Goal: Information Seeking & Learning: Learn about a topic

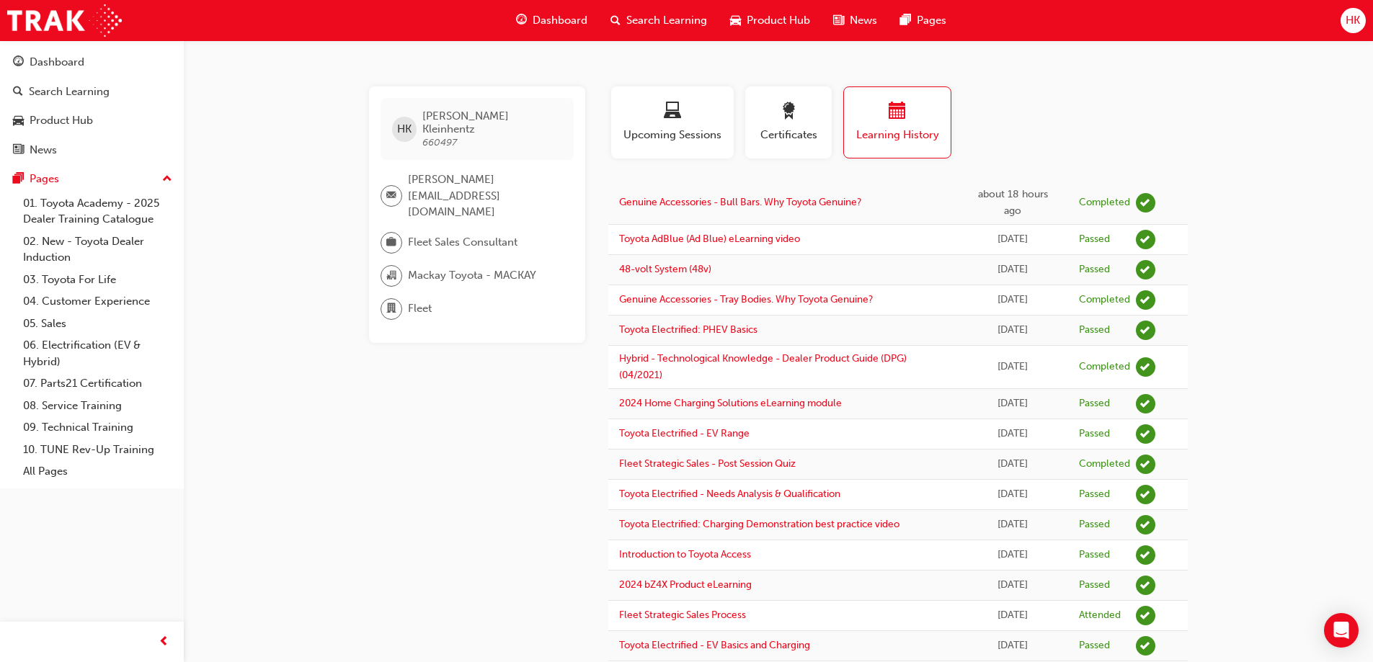
click at [546, 13] on span "Dashboard" at bounding box center [560, 20] width 55 height 17
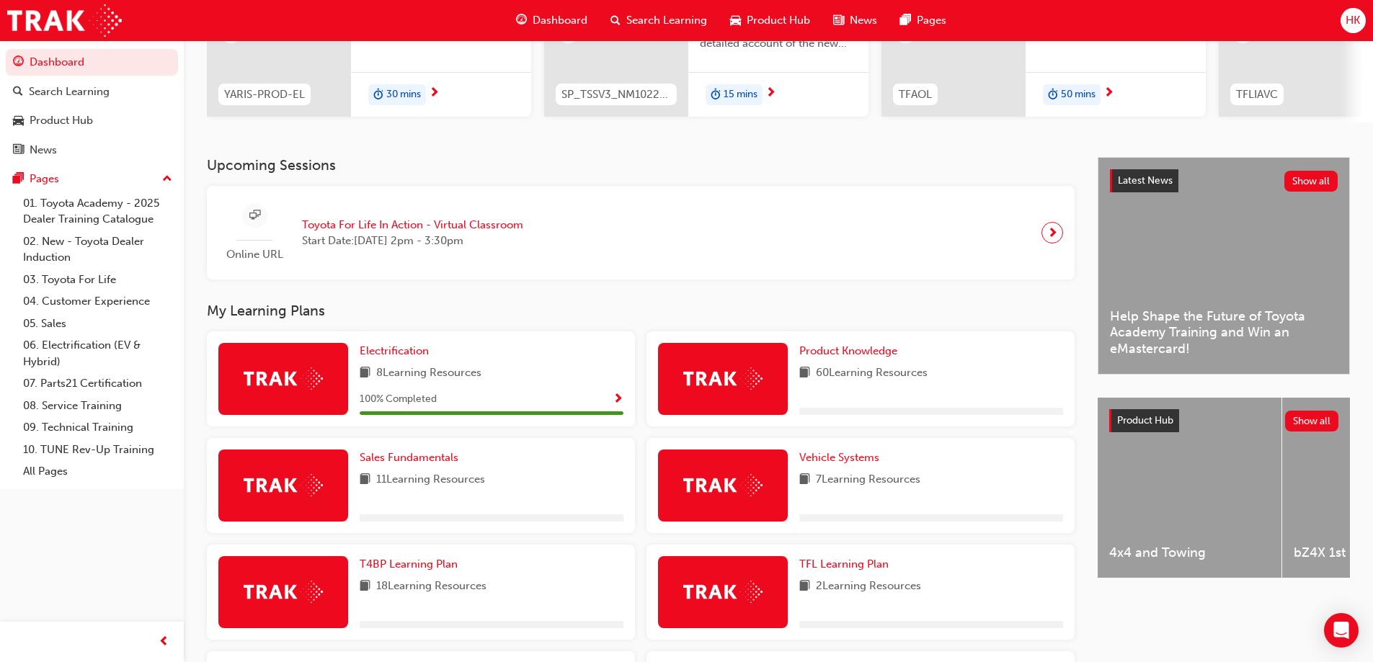
scroll to position [216, 0]
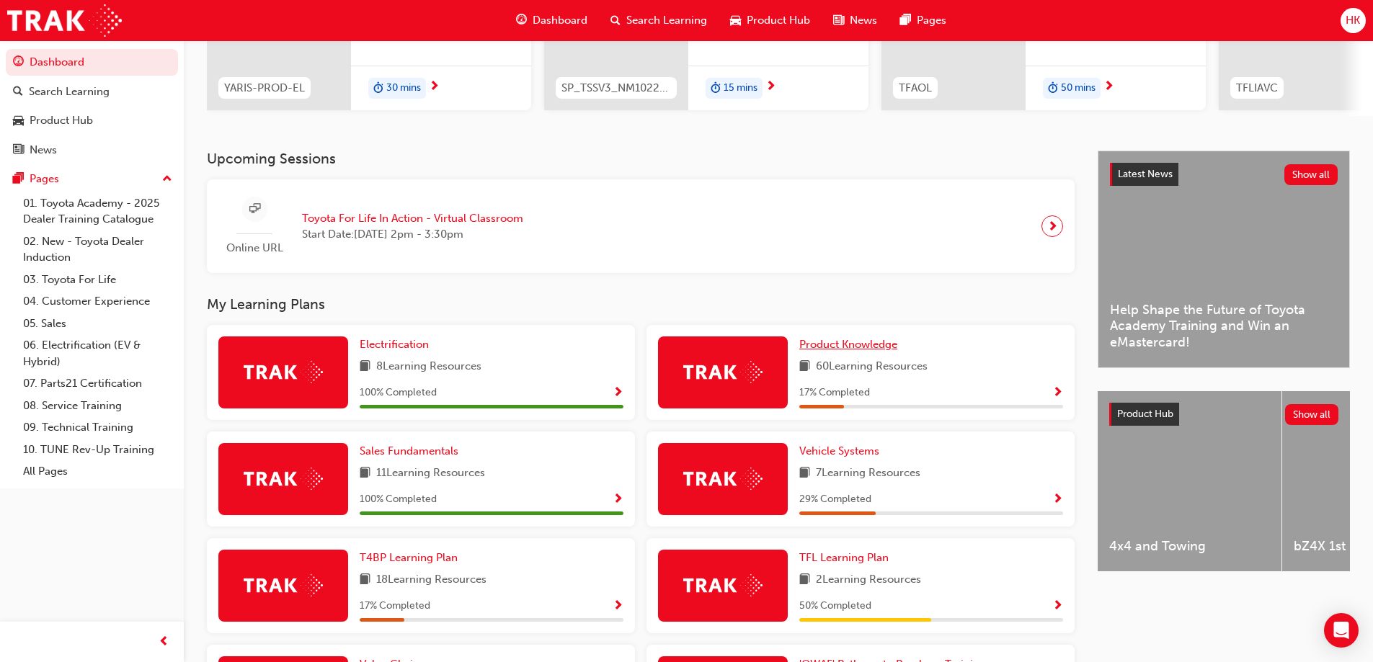
click at [836, 349] on span "Product Knowledge" at bounding box center [848, 344] width 98 height 13
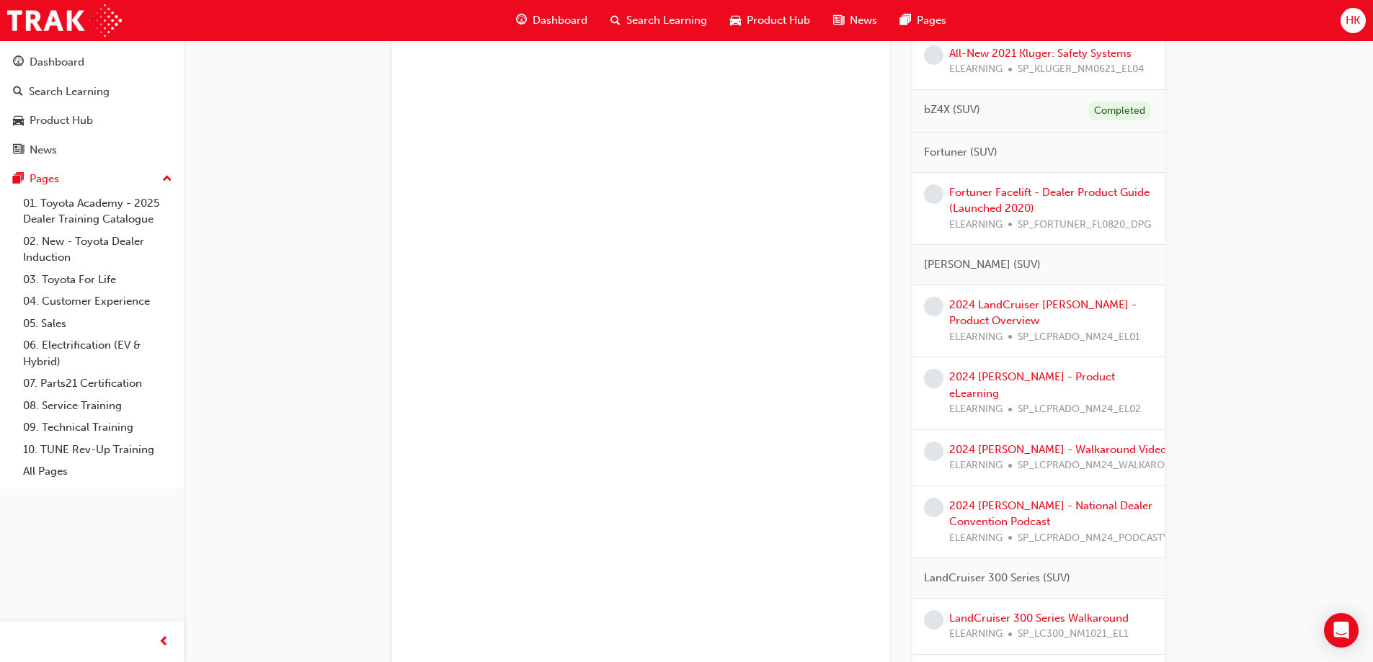
scroll to position [1946, 0]
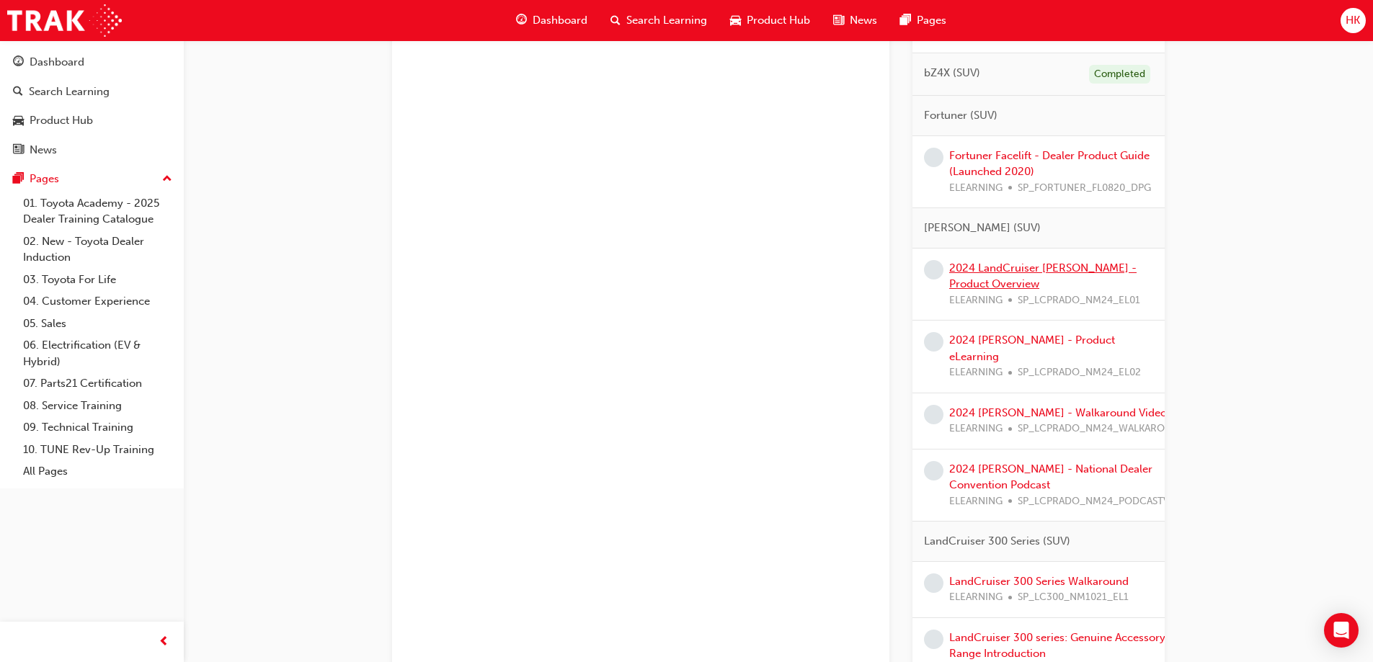
click at [1038, 284] on link "2024 LandCruiser [PERSON_NAME] - Product Overview" at bounding box center [1042, 277] width 187 height 30
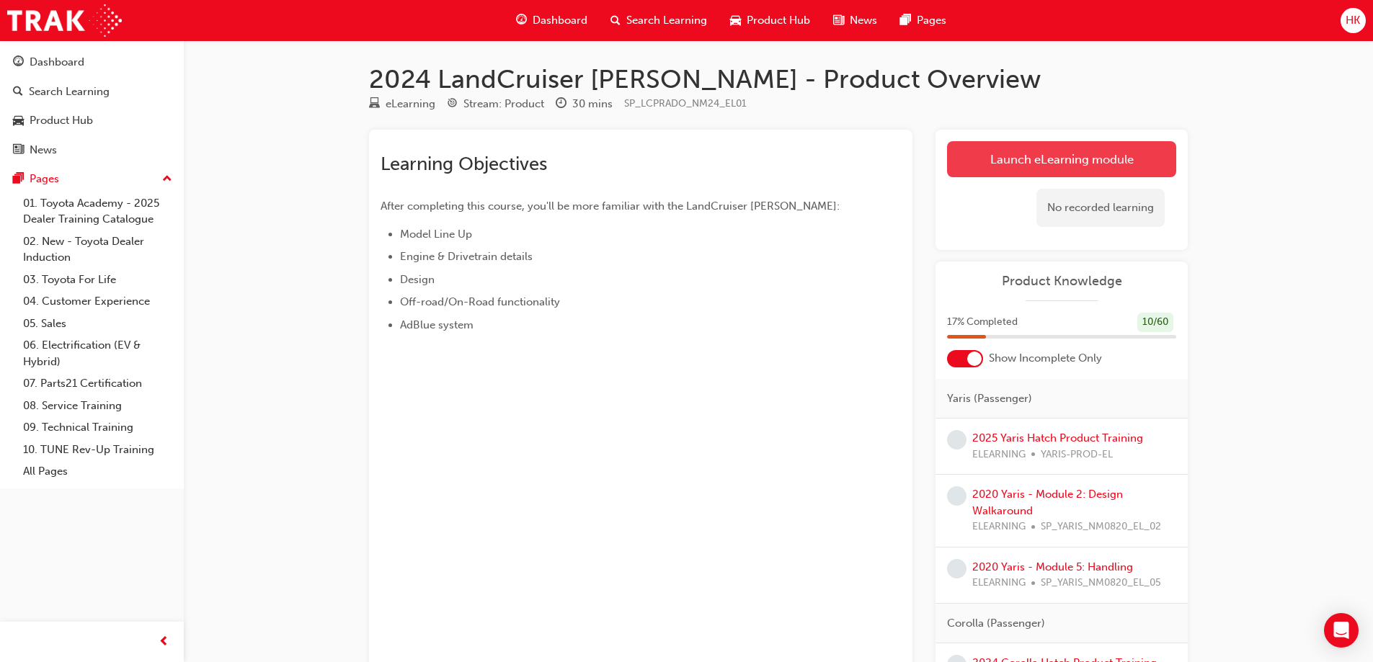
click at [1036, 166] on link "Launch eLearning module" at bounding box center [1061, 159] width 229 height 36
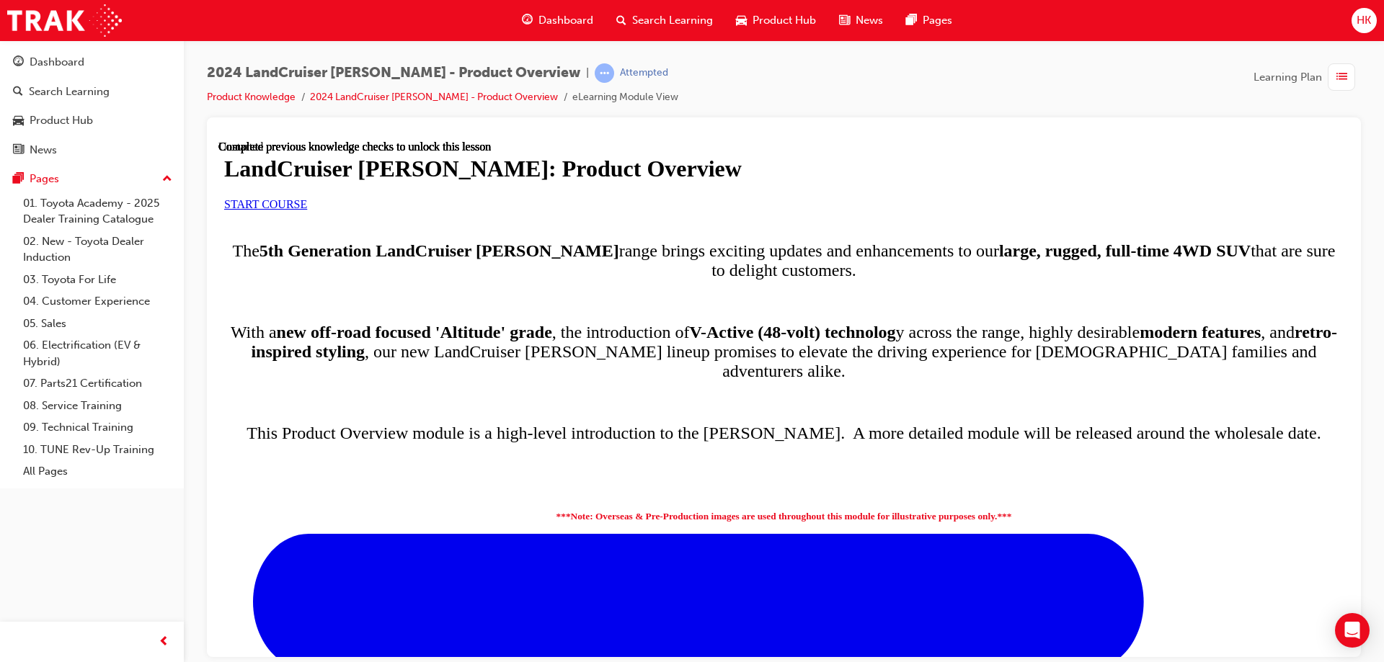
scroll to position [144, 0]
click at [307, 210] on span "START COURSE" at bounding box center [265, 203] width 83 height 12
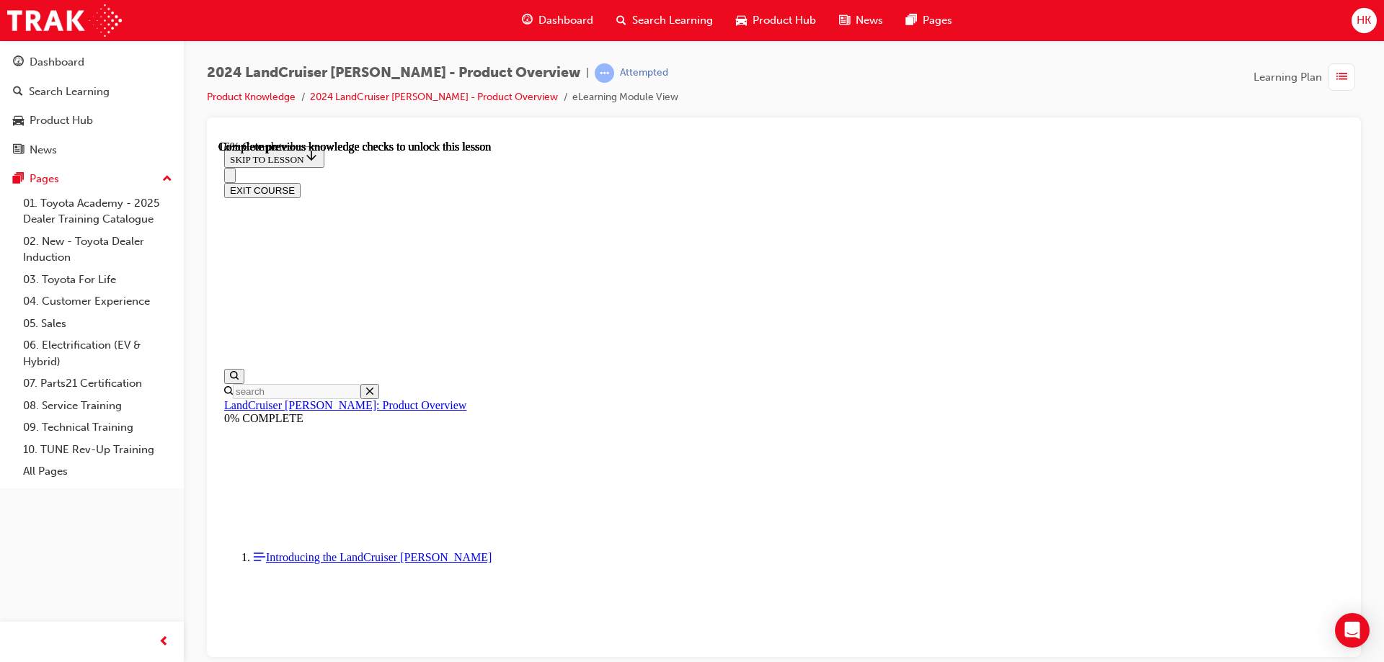
scroll to position [866, 0]
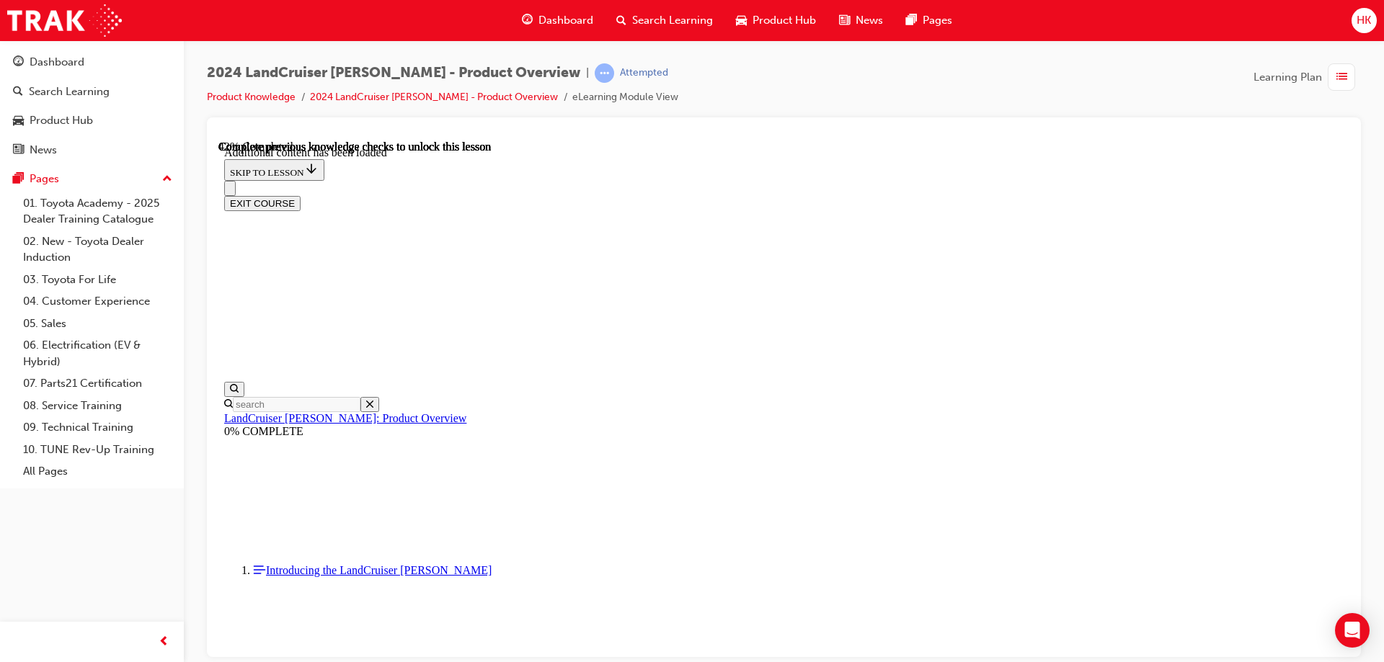
scroll to position [1843, 0]
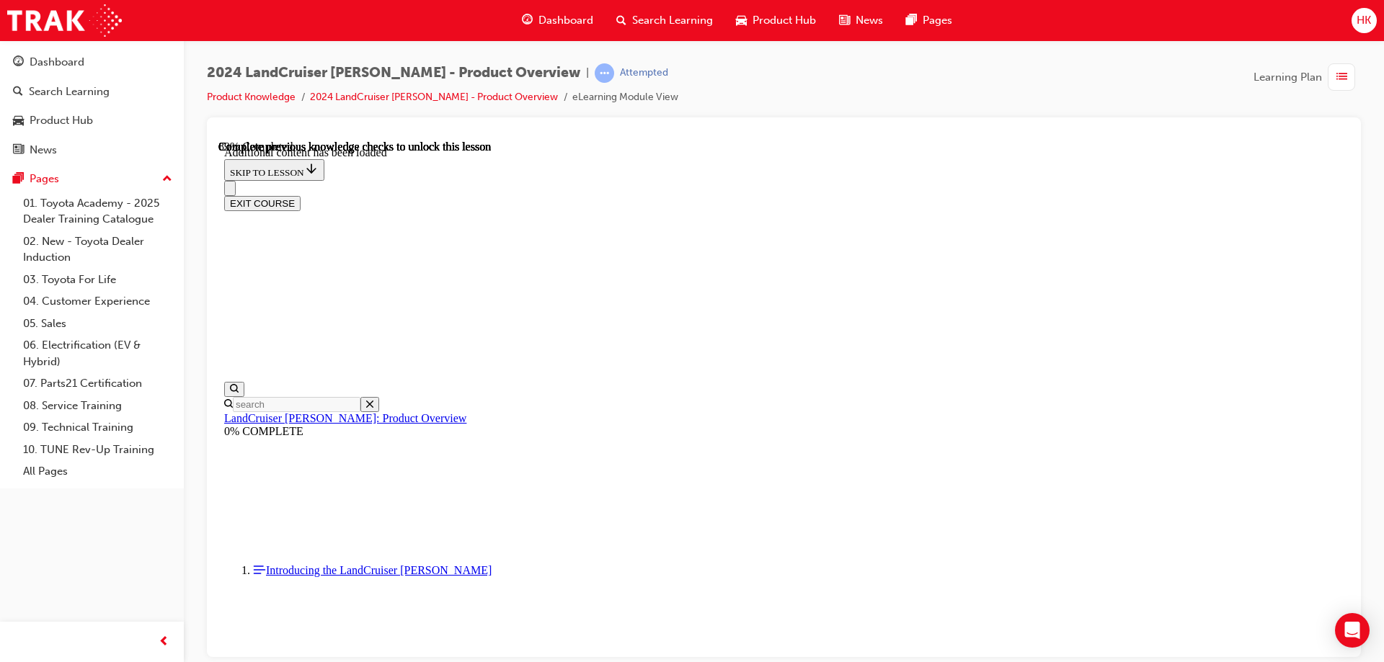
radio input "true"
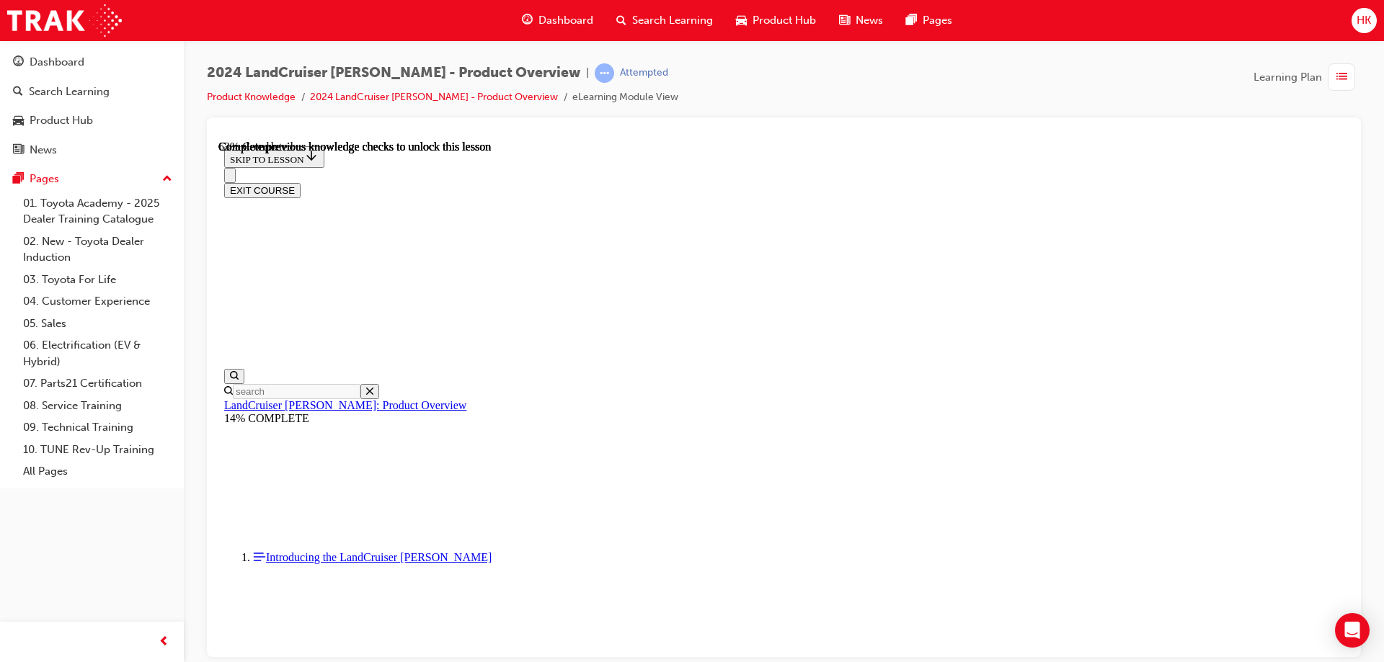
scroll to position [2075, 0]
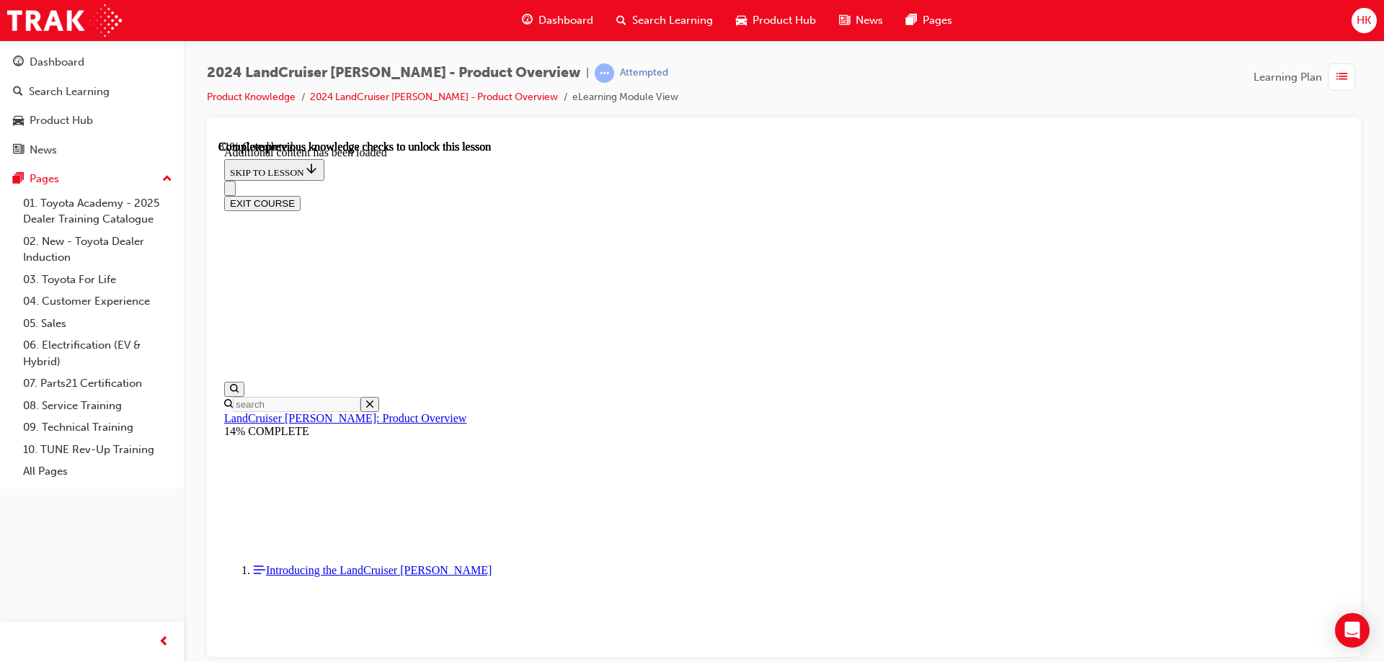
scroll to position [2438, 0]
radio input "true"
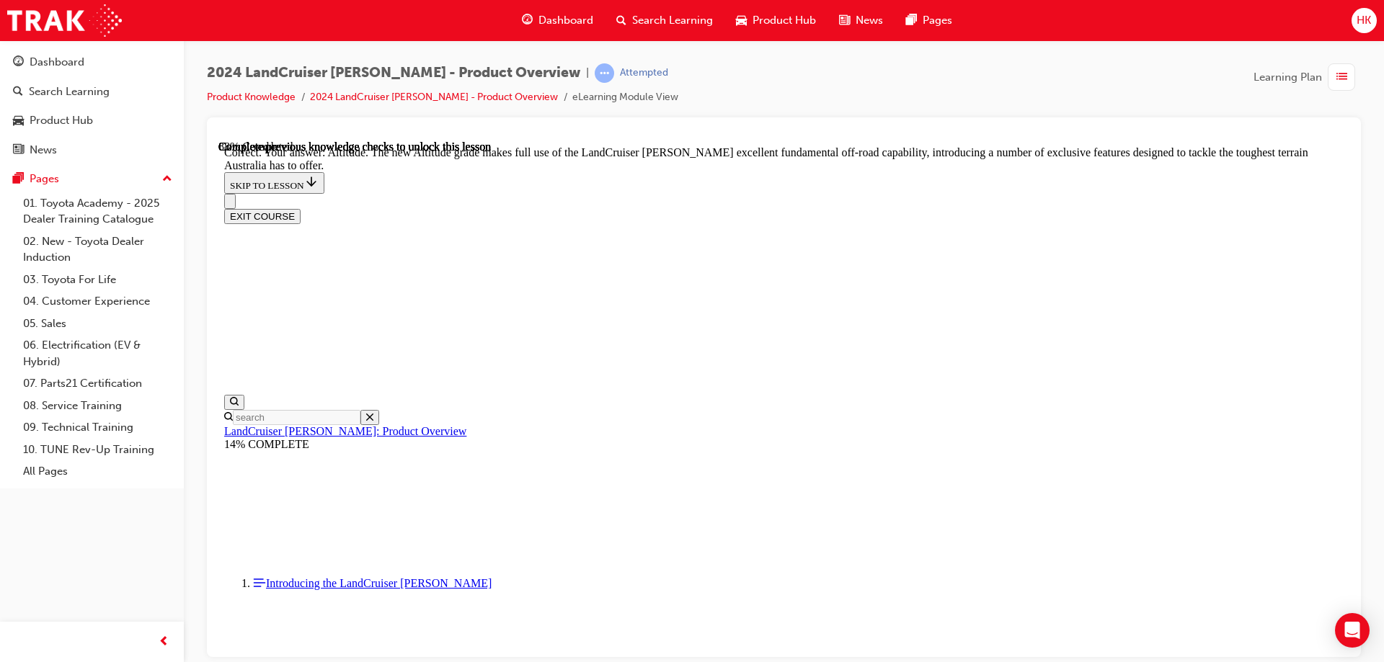
scroll to position [3086, 0]
checkbox input "true"
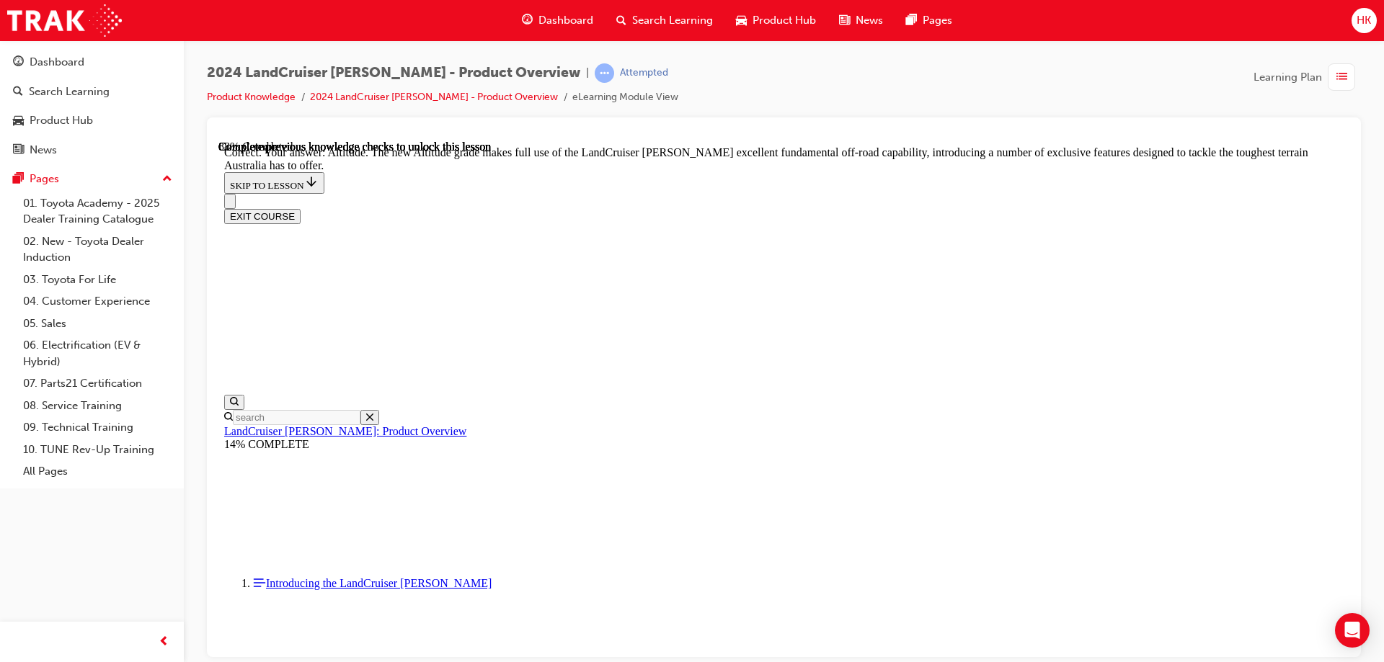
checkbox input "true"
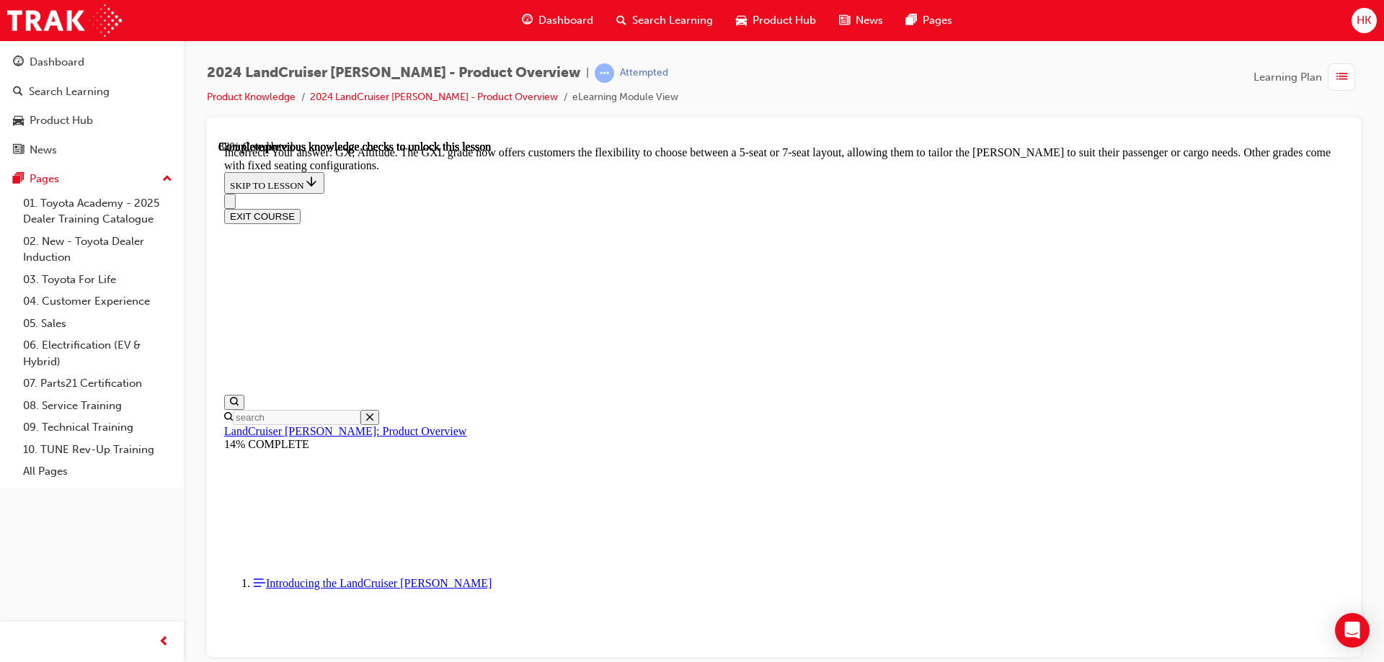
scroll to position [3244, 0]
checkbox input "false"
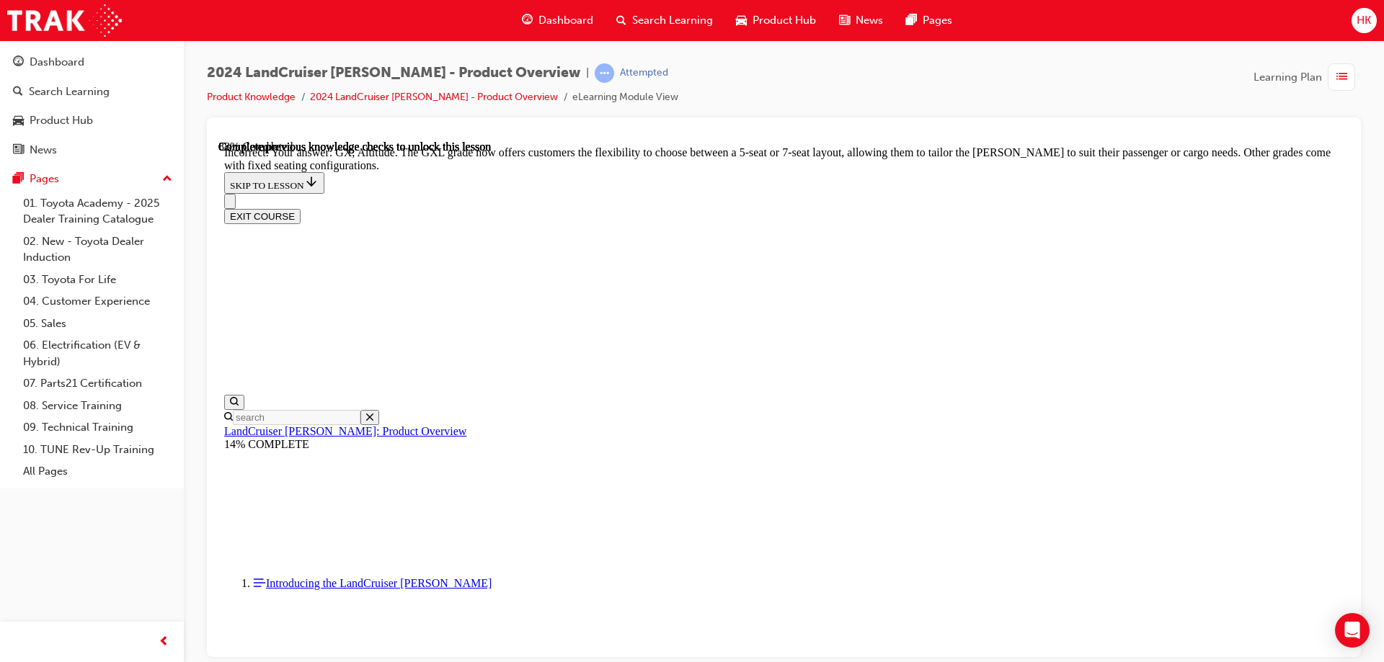
checkbox input "true"
checkbox input "false"
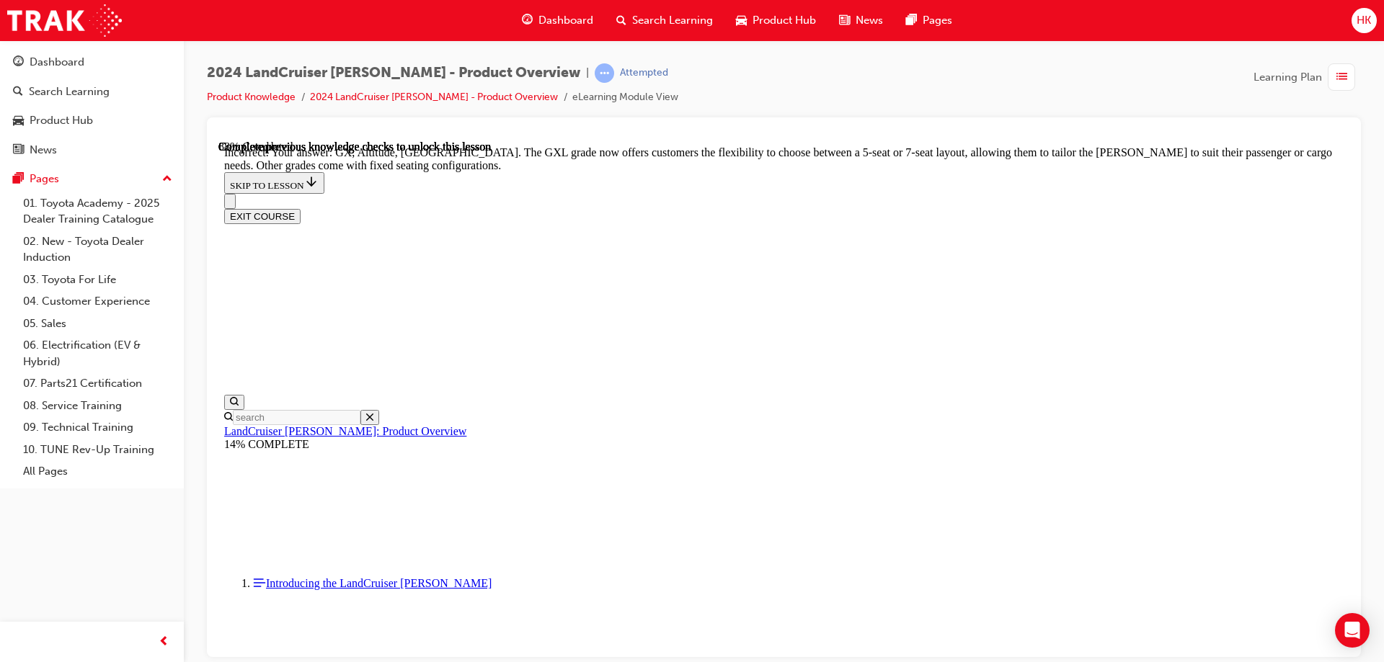
checkbox input "true"
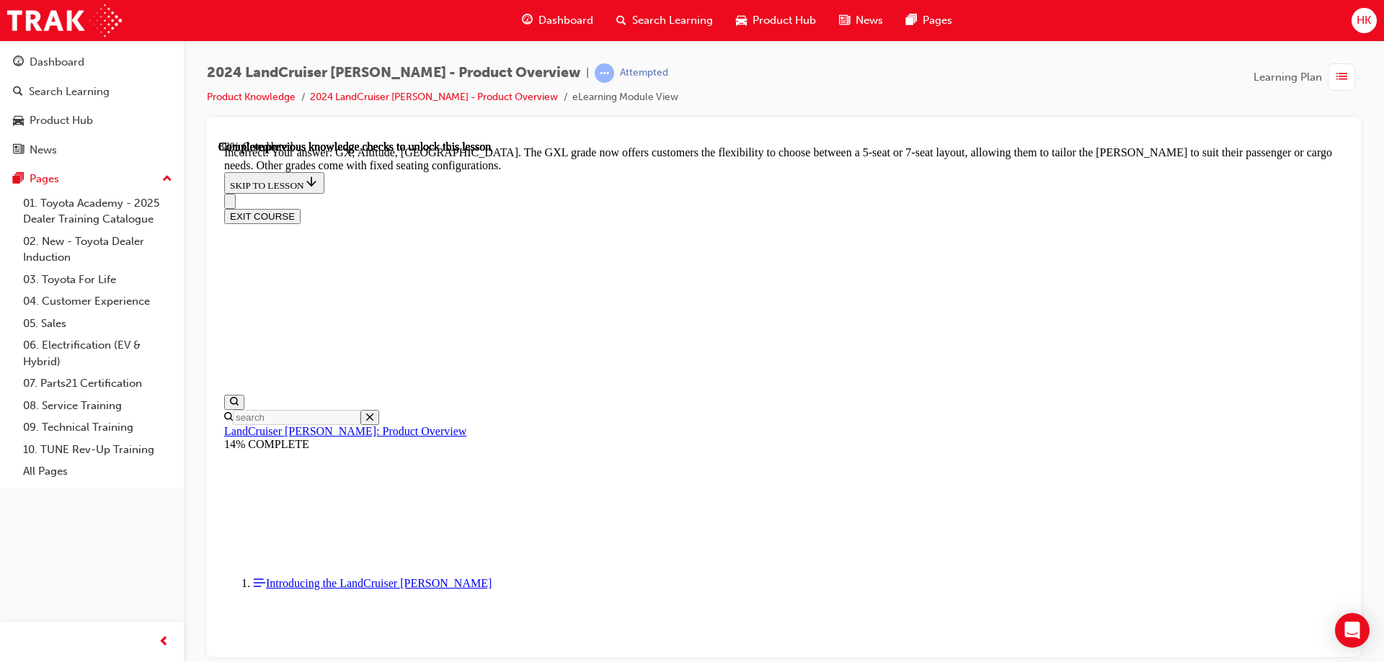
checkbox input "true"
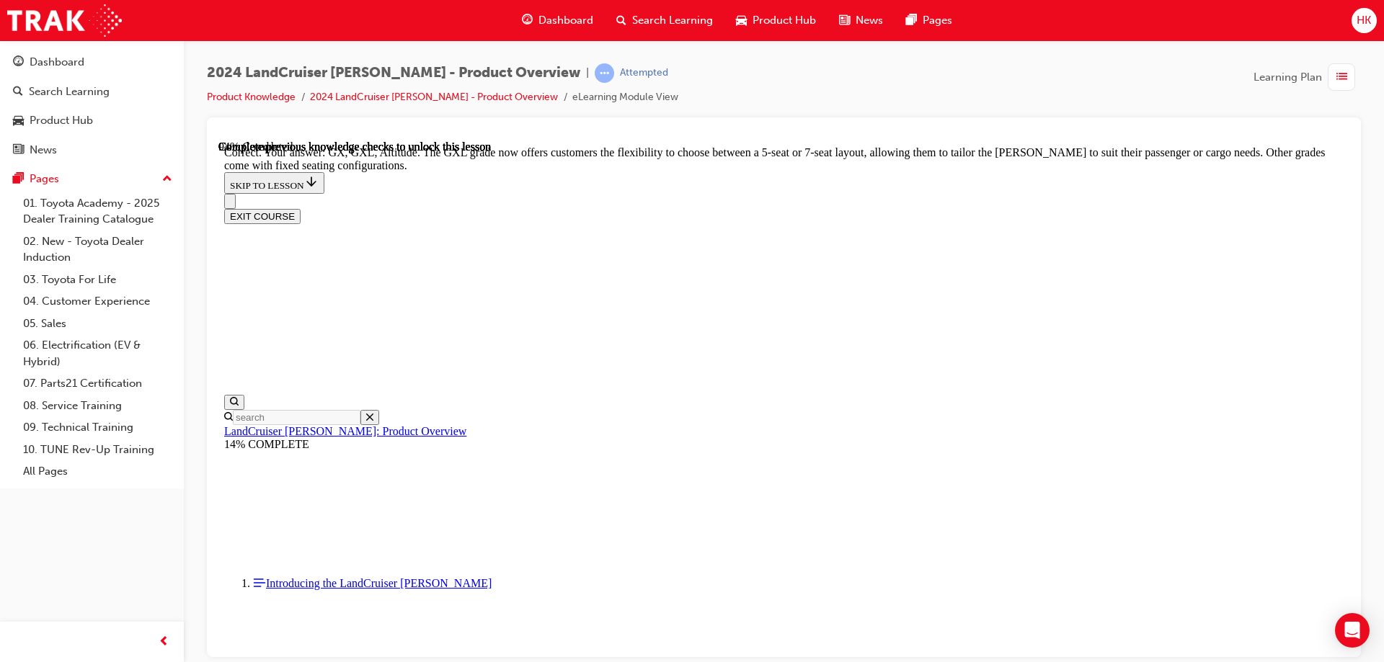
scroll to position [3481, 0]
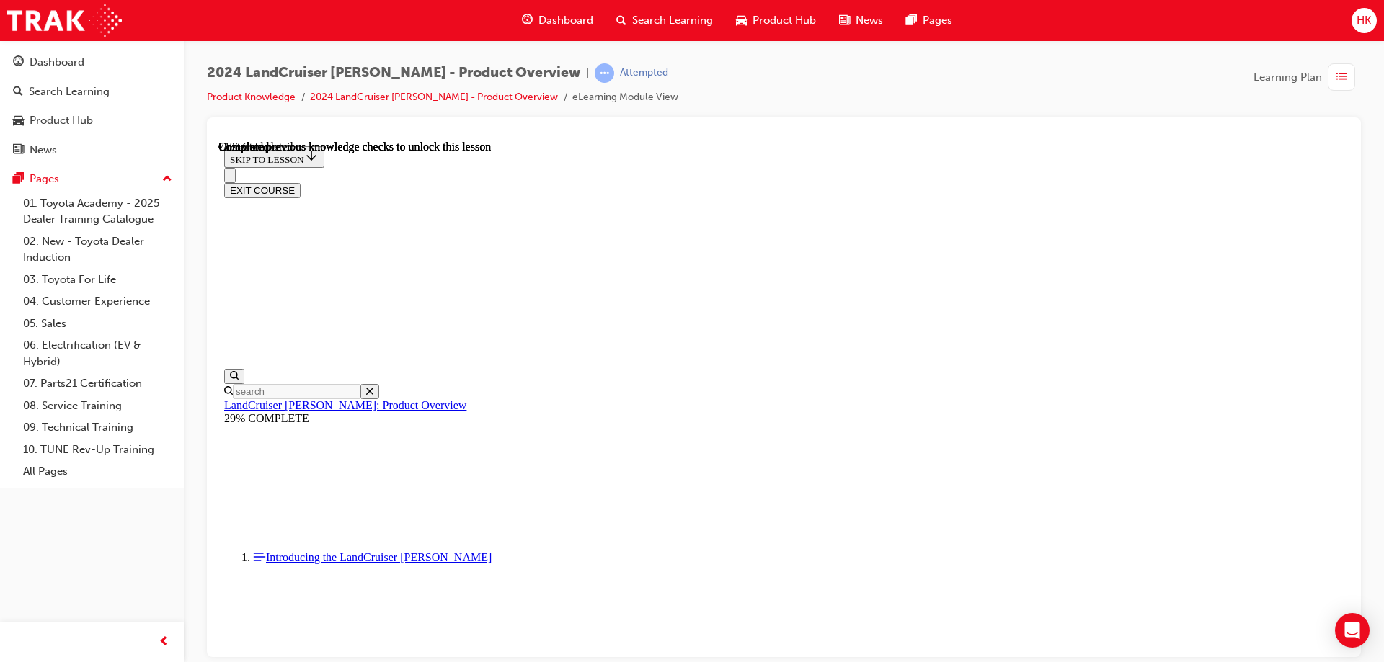
scroll to position [3279, 0]
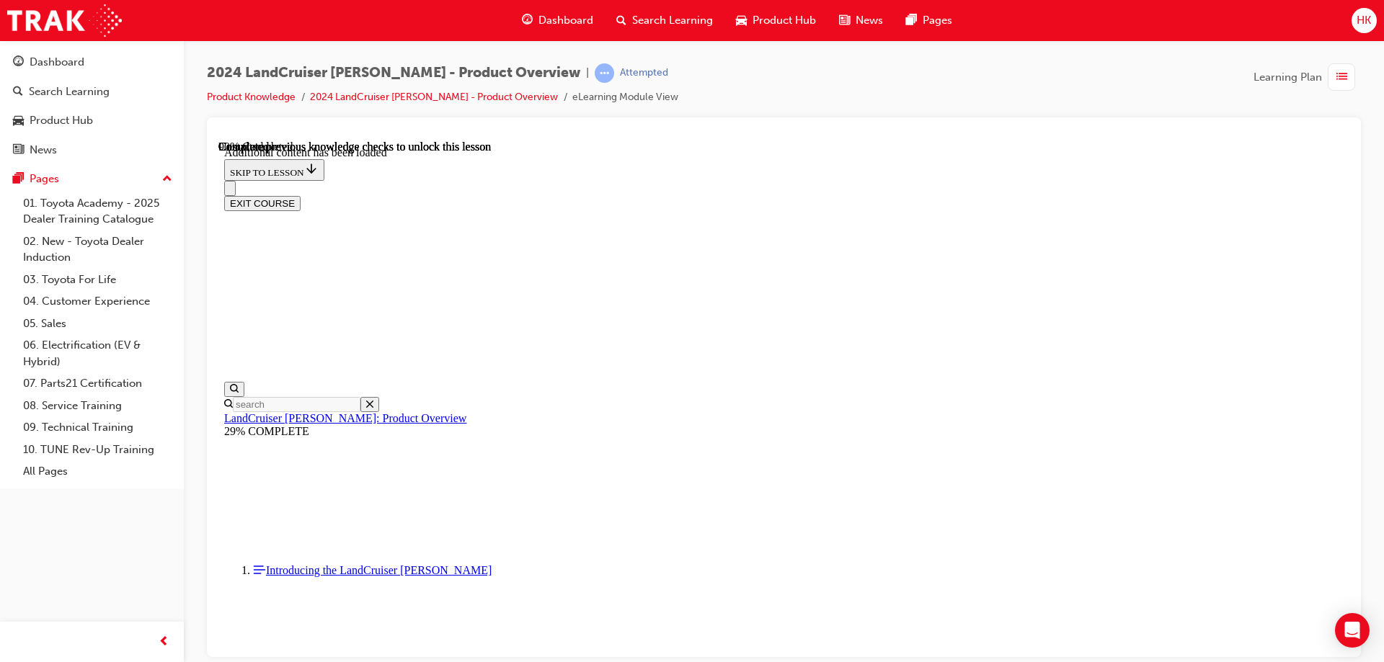
scroll to position [3641, 0]
radio input "true"
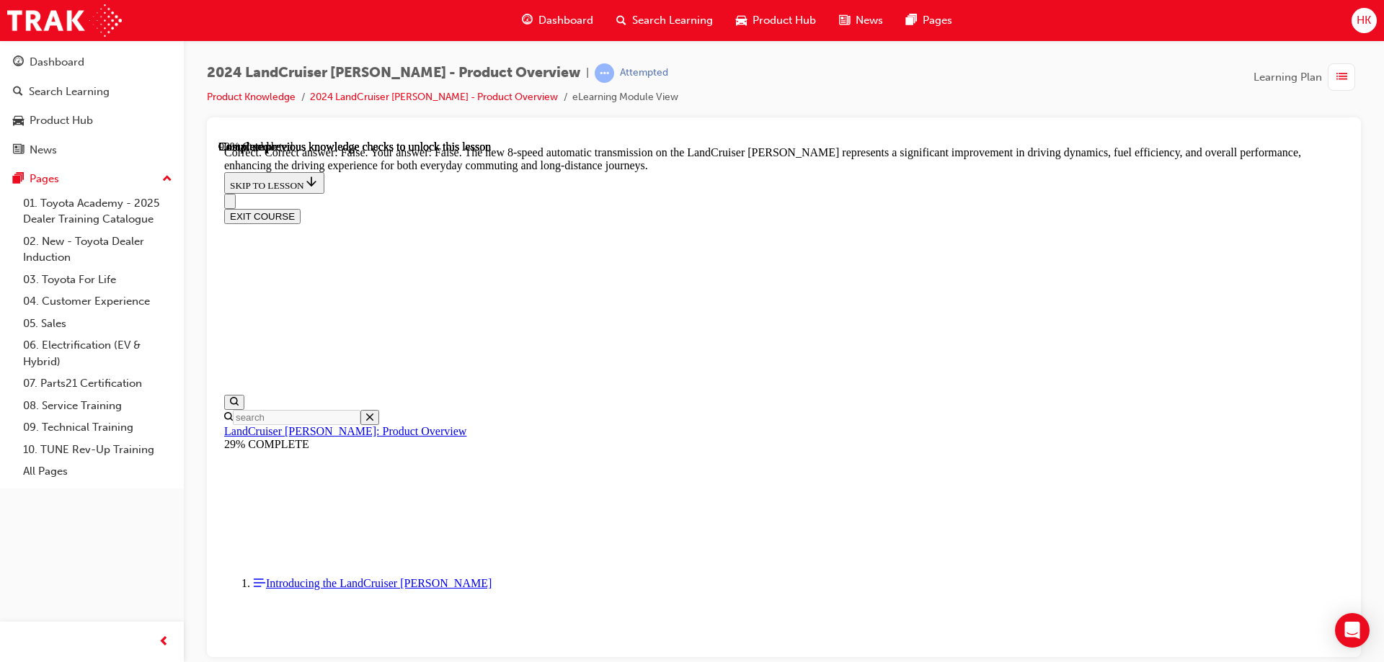
scroll to position [4074, 0]
radio input "true"
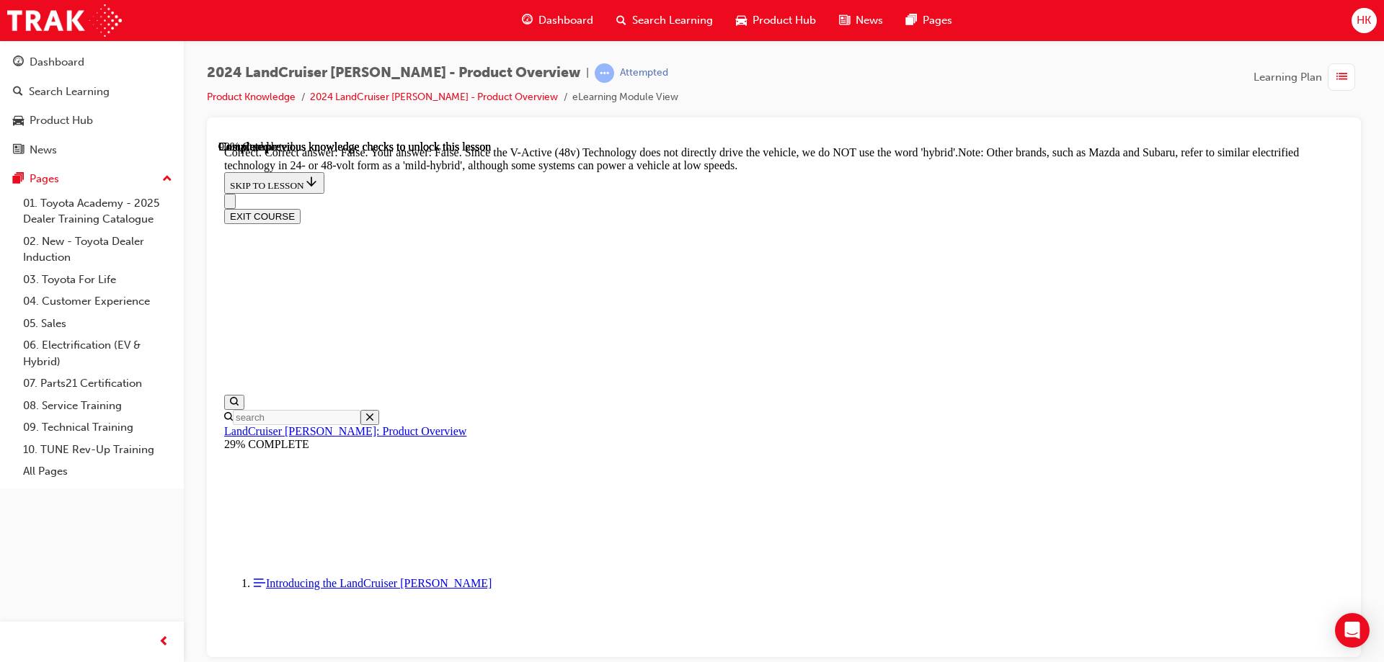
scroll to position [4794, 0]
radio input "true"
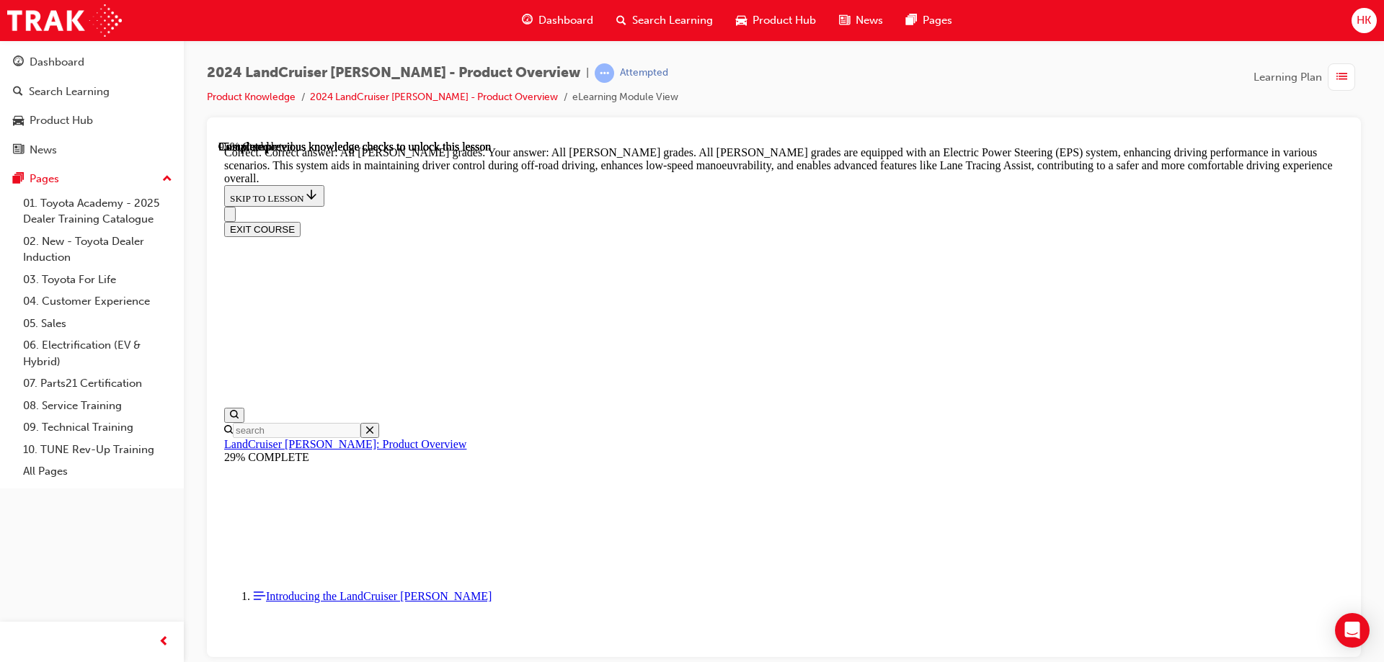
scroll to position [5177, 0]
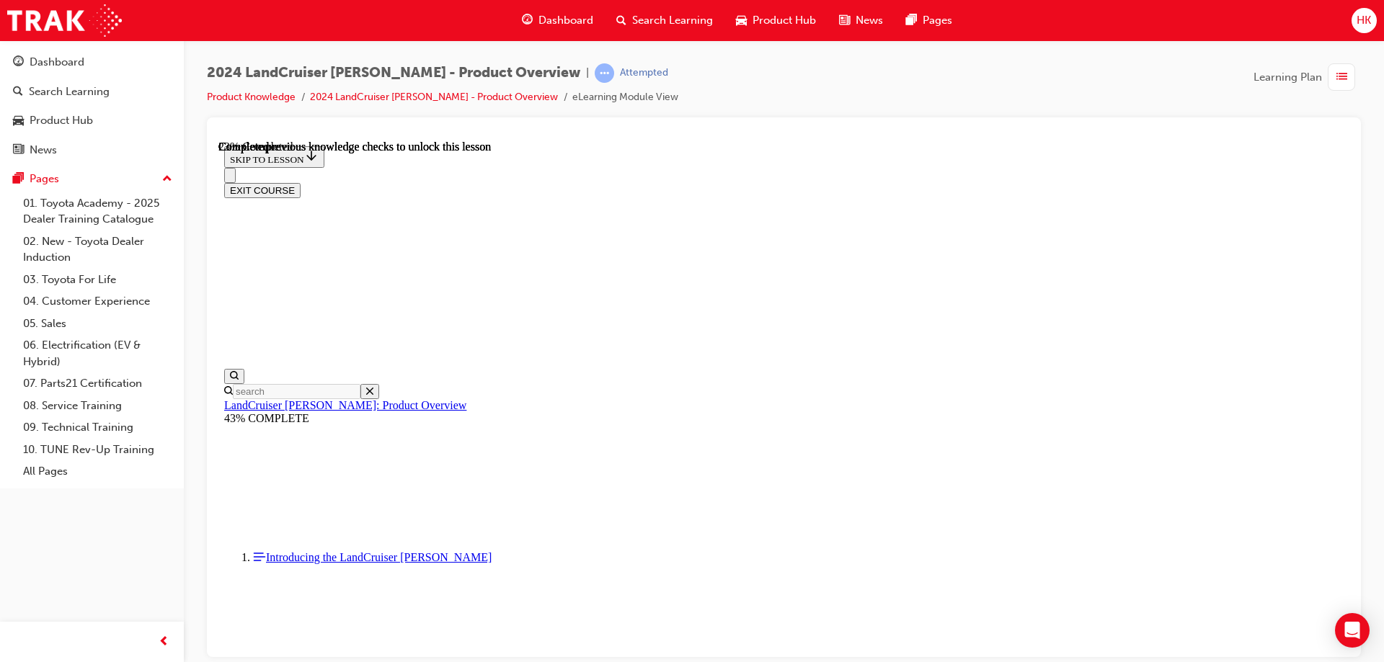
scroll to position [1299, 0]
drag, startPoint x: 668, startPoint y: 340, endPoint x: 908, endPoint y: 344, distance: 240.0
copy span "Tanami Desert and Ningaloo Coast"
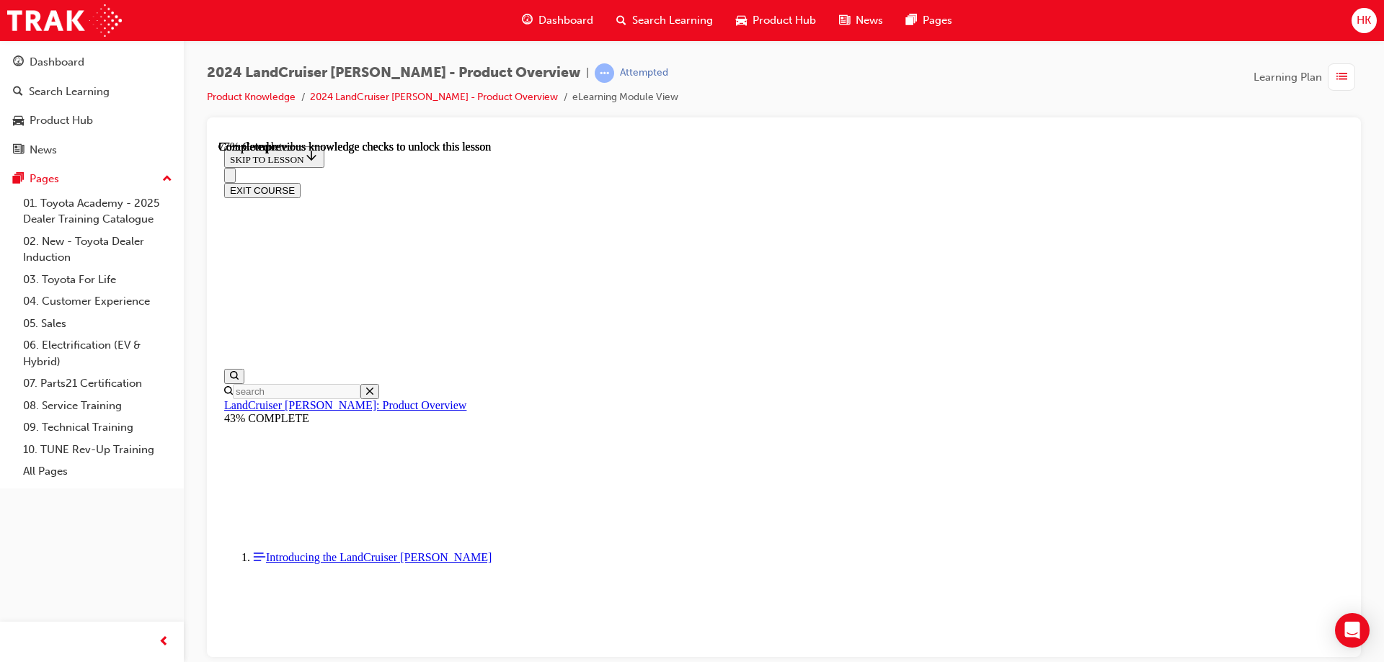
scroll to position [4648, 0]
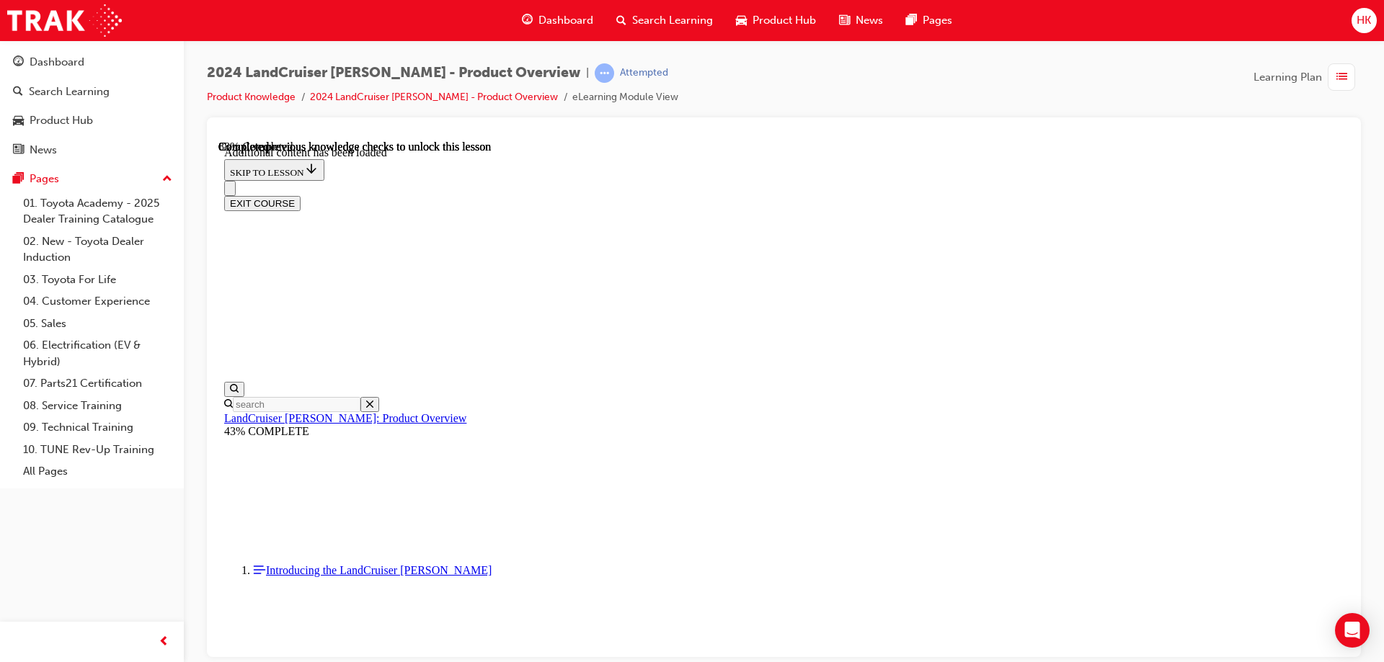
scroll to position [5011, 0]
checkbox input "true"
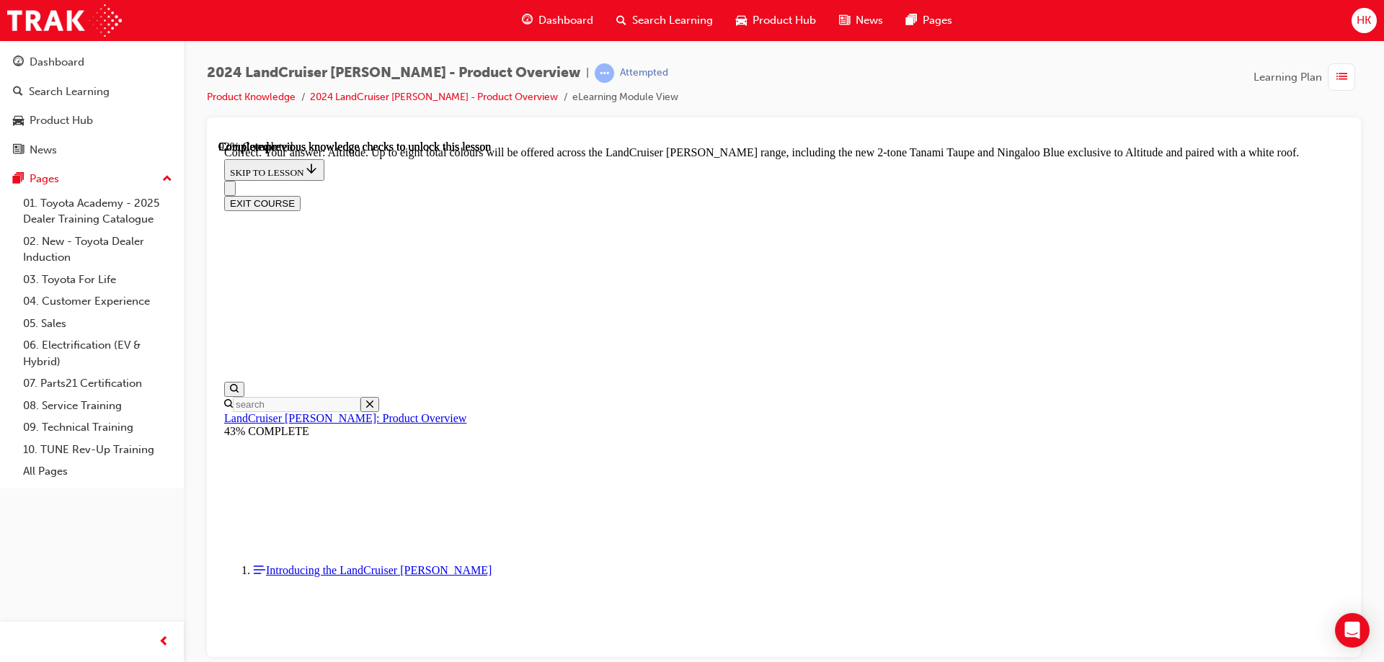
scroll to position [5731, 0]
checkbox input "true"
drag, startPoint x: 668, startPoint y: 496, endPoint x: 682, endPoint y: 512, distance: 20.9
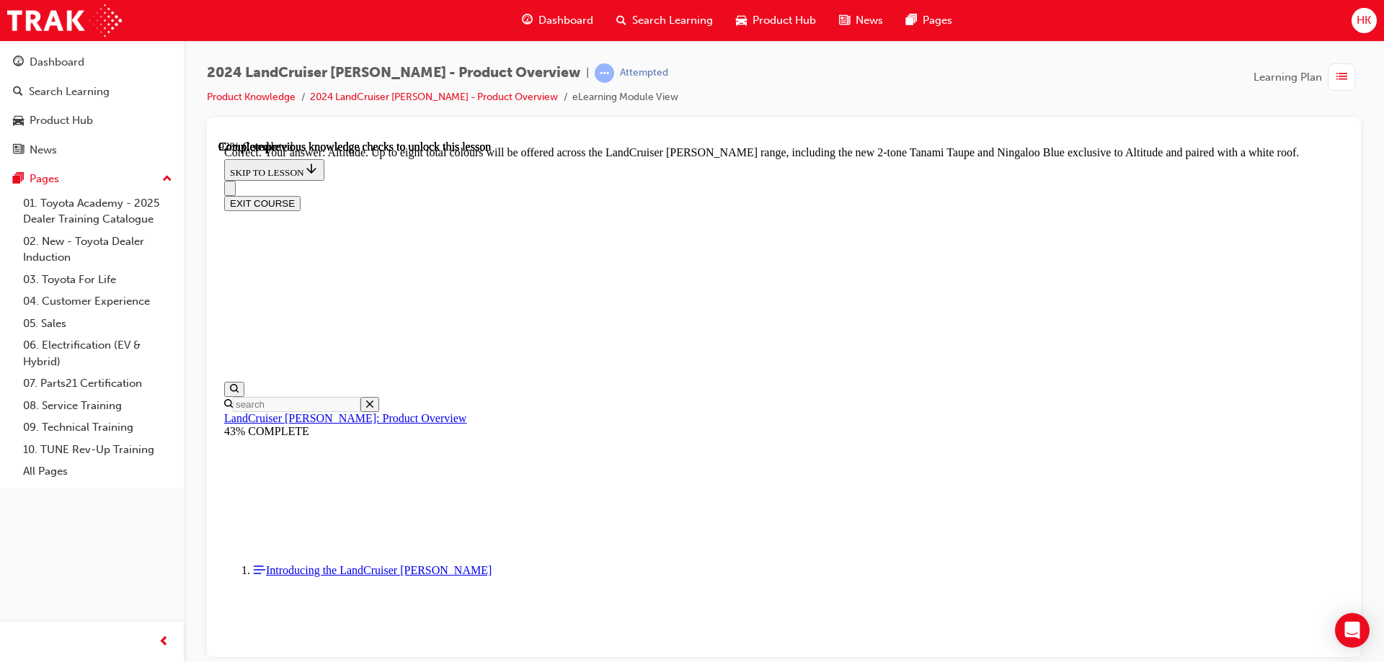
checkbox input "true"
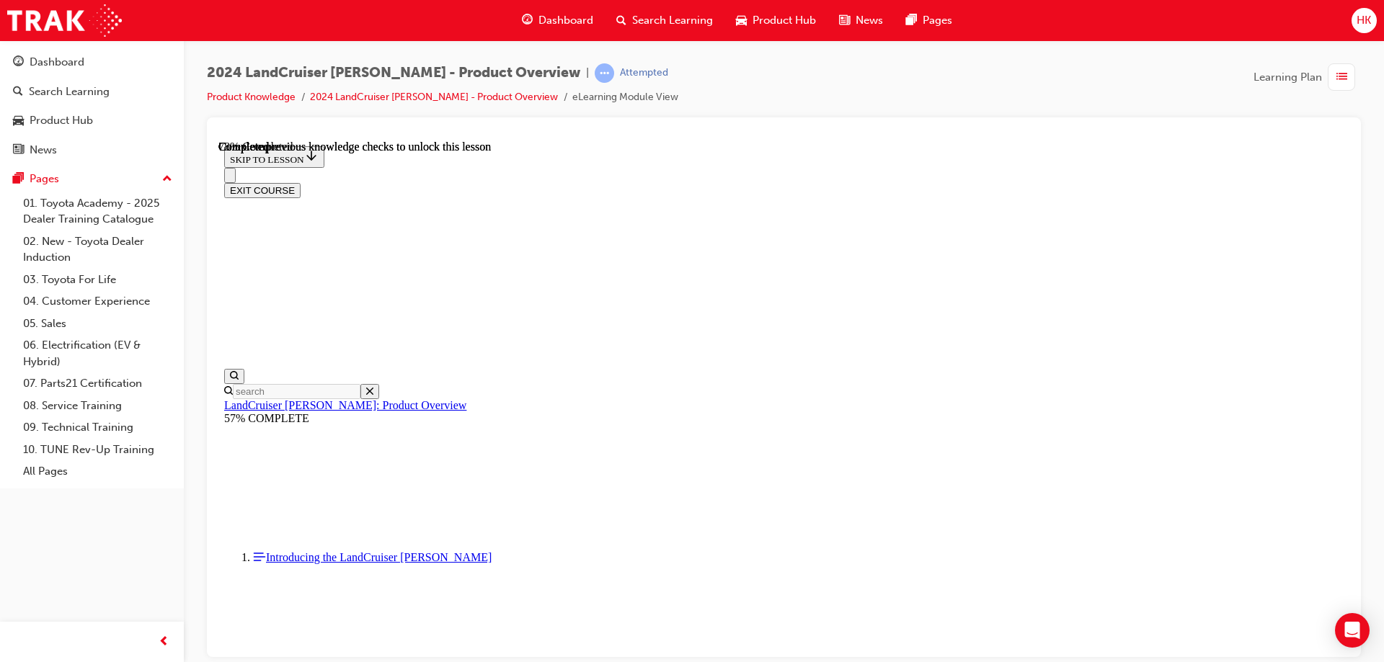
scroll to position [3365, 0]
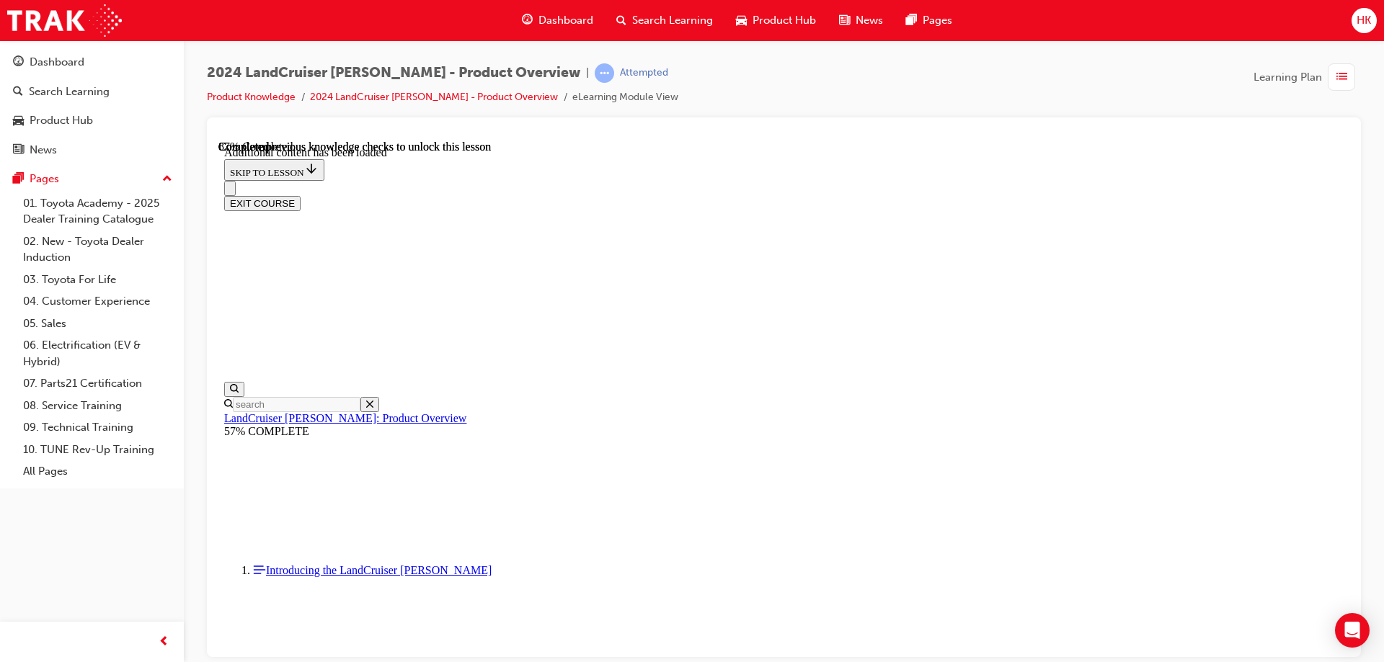
scroll to position [3719, 0]
drag, startPoint x: 666, startPoint y: 411, endPoint x: 713, endPoint y: 446, distance: 58.2
radio input "true"
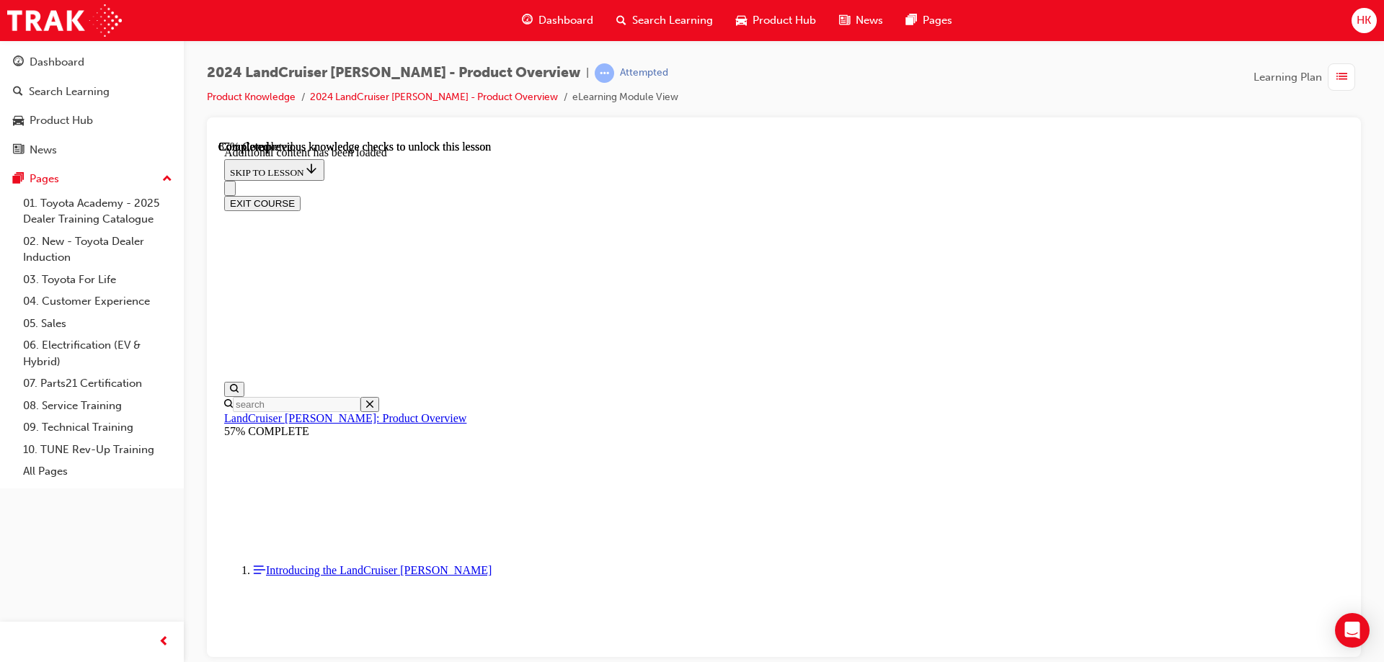
radio input "true"
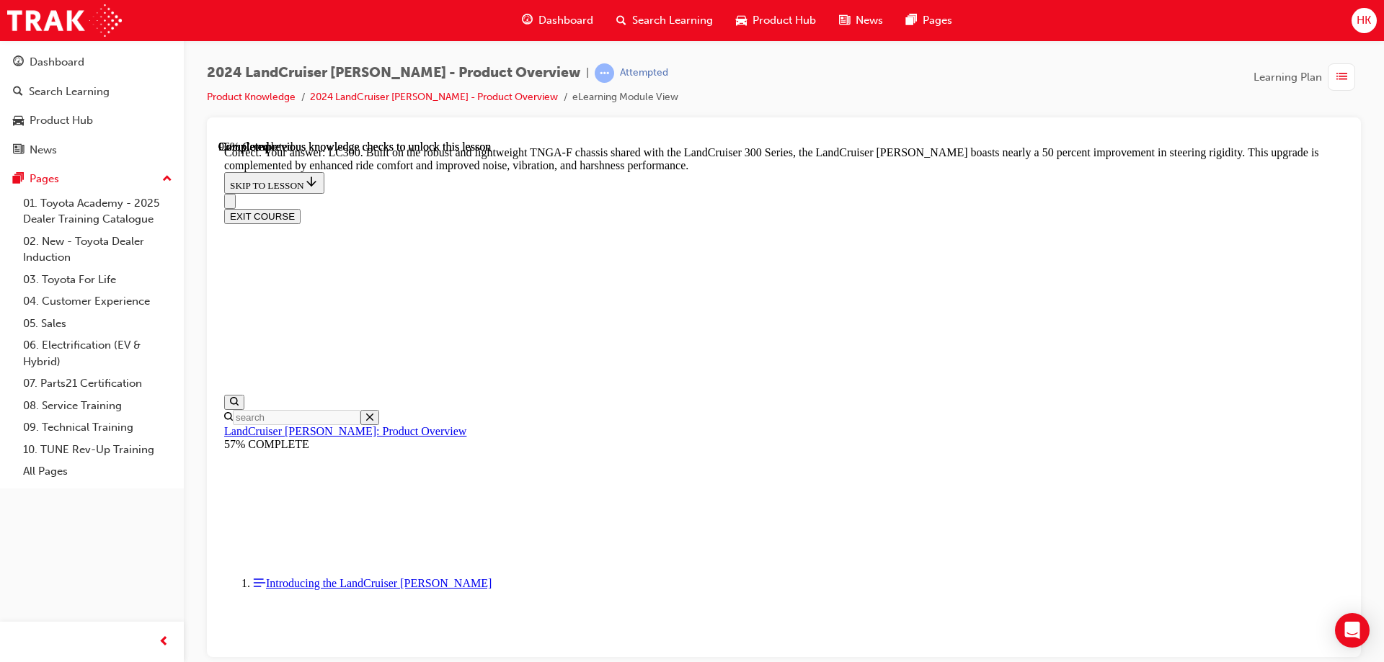
scroll to position [4567, 0]
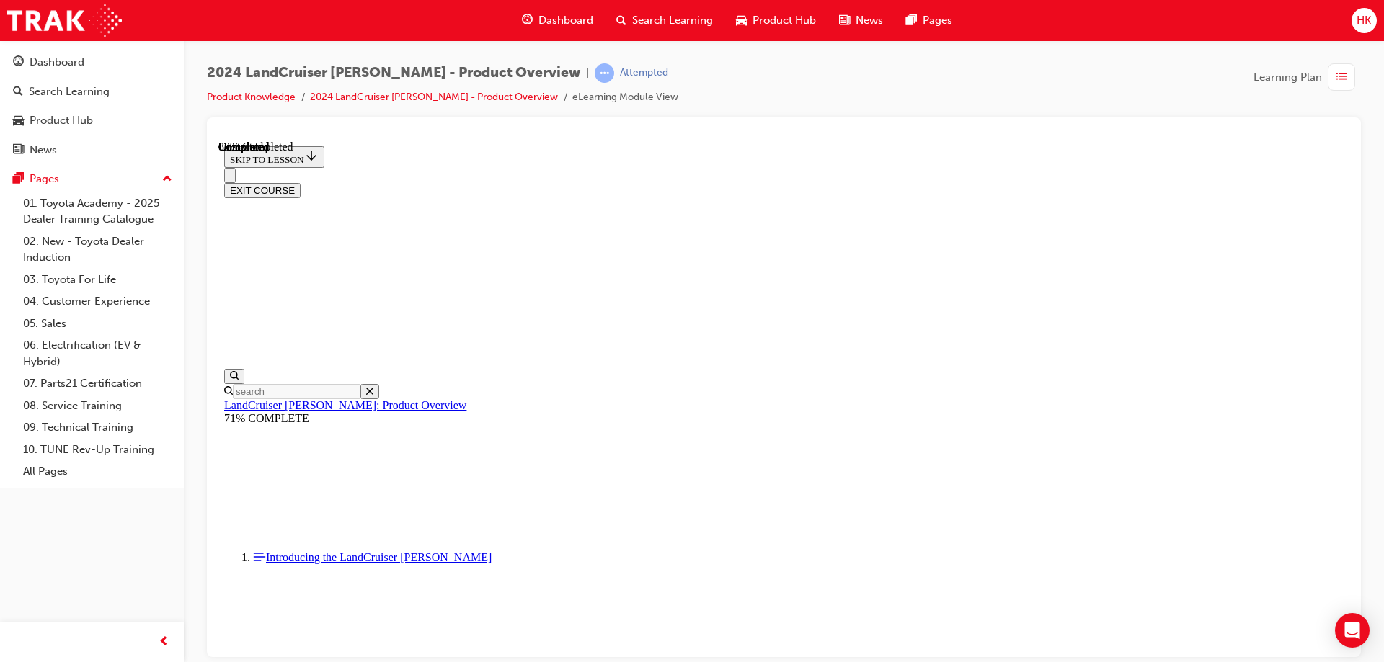
scroll to position [1605, 0]
